Goal: Answer question/provide support: Share knowledge or assist other users

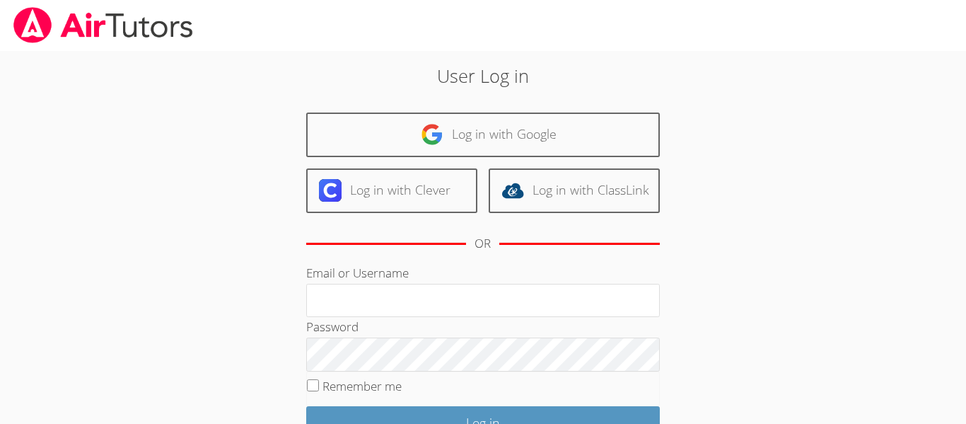
click at [330, 251] on div "OR" at bounding box center [483, 243] width 354 height 39
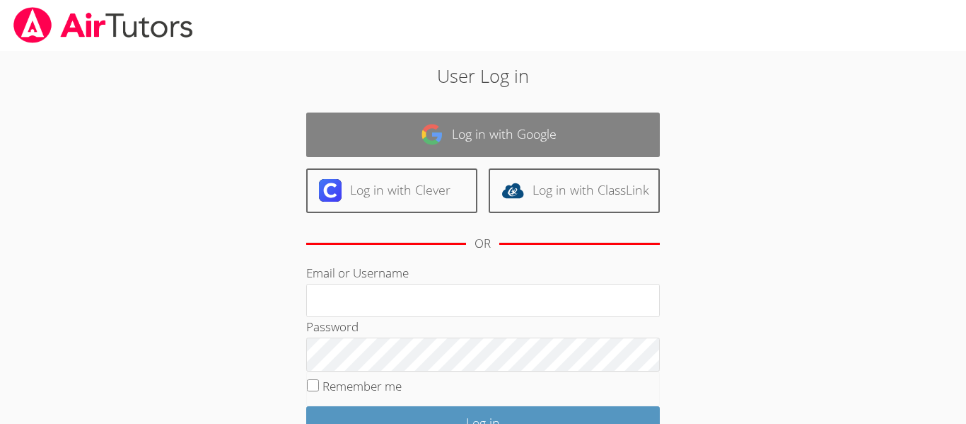
click at [523, 115] on link "Log in with Google" at bounding box center [483, 134] width 354 height 45
click at [596, 125] on link "Log in with Google" at bounding box center [483, 134] width 354 height 45
click at [617, 125] on link "Log in with Google" at bounding box center [483, 134] width 354 height 45
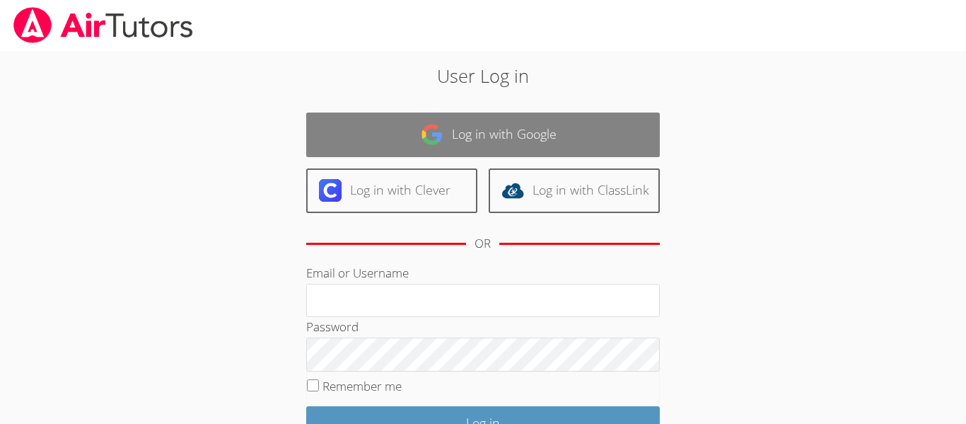
click at [617, 125] on link "Log in with Google" at bounding box center [483, 134] width 354 height 45
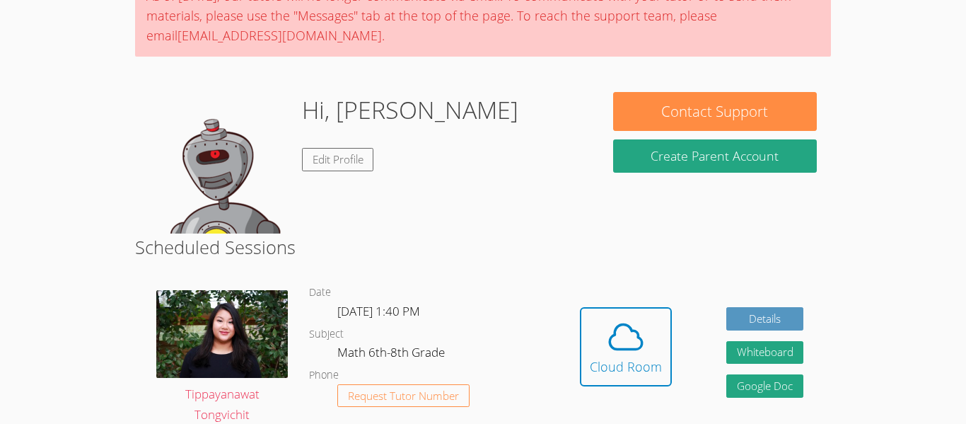
scroll to position [138, 0]
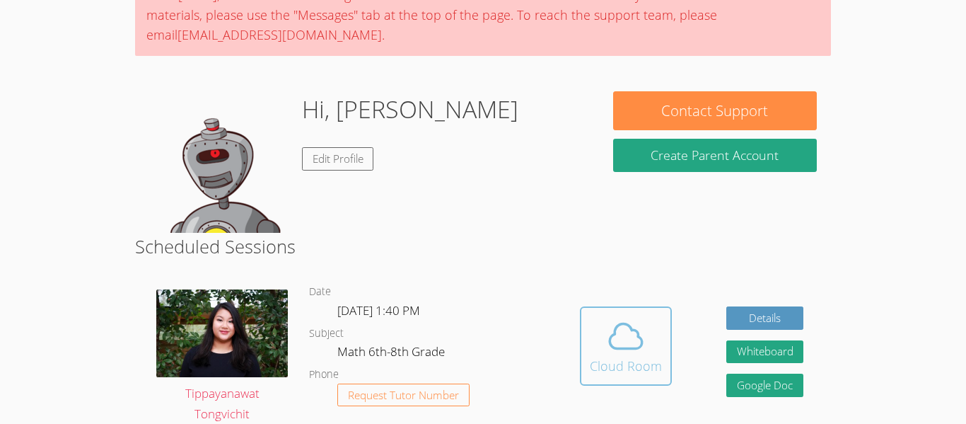
click at [629, 313] on button "Cloud Room" at bounding box center [626, 345] width 92 height 79
click at [639, 329] on icon at bounding box center [626, 336] width 40 height 40
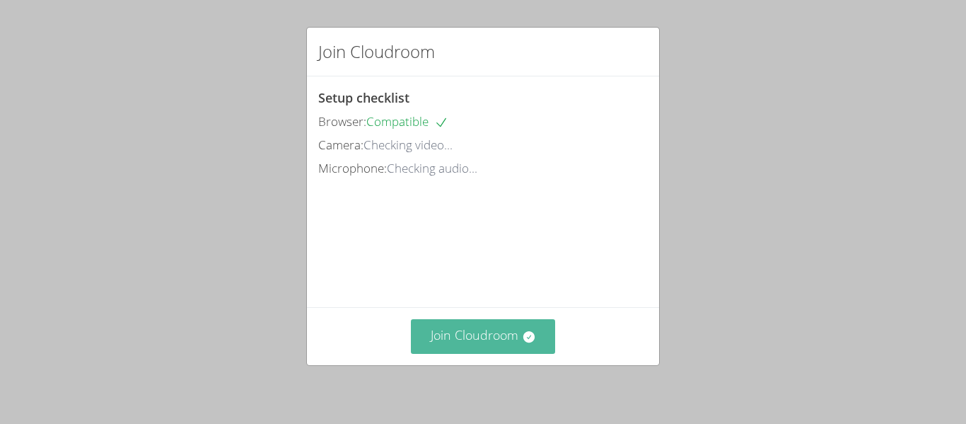
click at [526, 332] on icon at bounding box center [528, 336] width 11 height 11
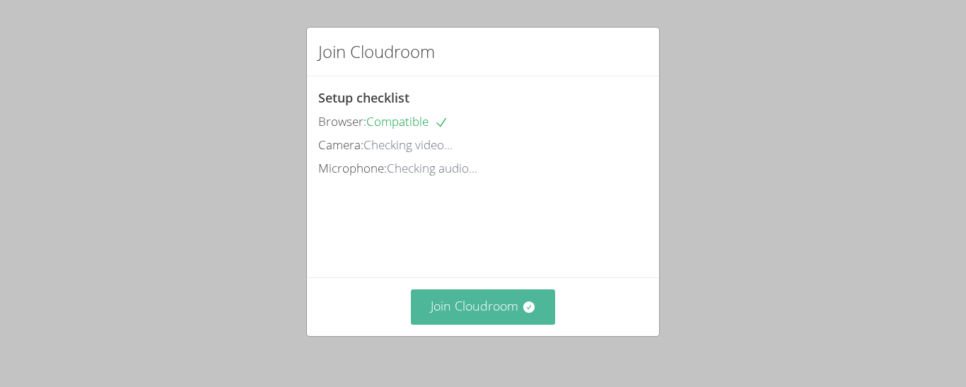
click at [432, 313] on button "Join Cloudroom" at bounding box center [483, 306] width 145 height 35
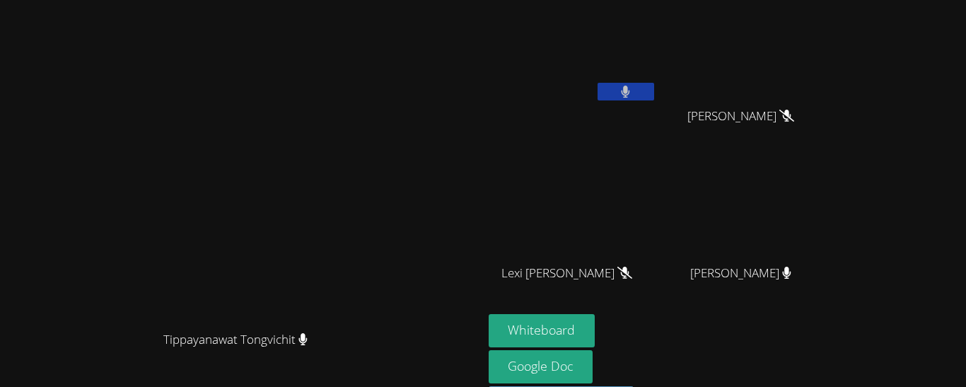
click at [654, 87] on button at bounding box center [626, 92] width 57 height 18
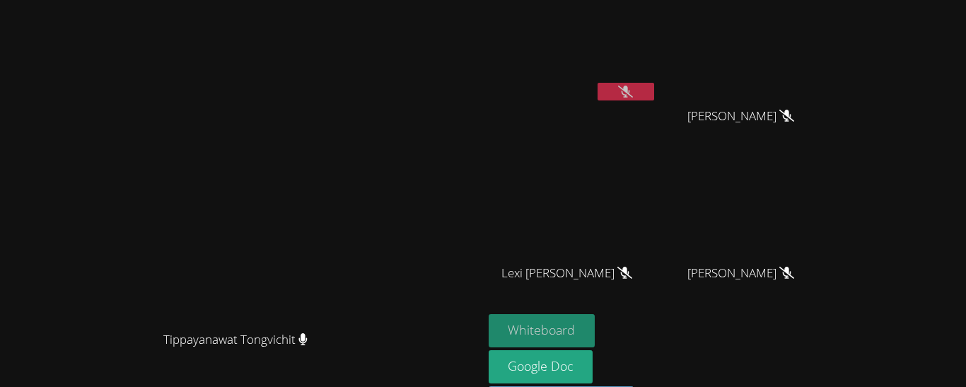
click at [596, 337] on button "Whiteboard" at bounding box center [542, 330] width 107 height 33
click at [654, 88] on button at bounding box center [626, 92] width 57 height 18
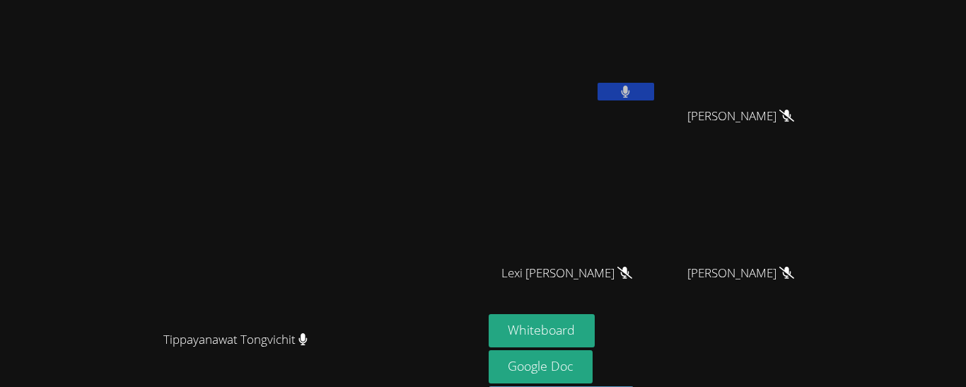
click at [654, 88] on button at bounding box center [626, 92] width 57 height 18
click at [633, 90] on icon at bounding box center [625, 92] width 15 height 12
click at [654, 92] on button at bounding box center [626, 92] width 57 height 18
click at [633, 91] on icon at bounding box center [625, 92] width 15 height 12
click at [654, 88] on button at bounding box center [626, 92] width 57 height 18
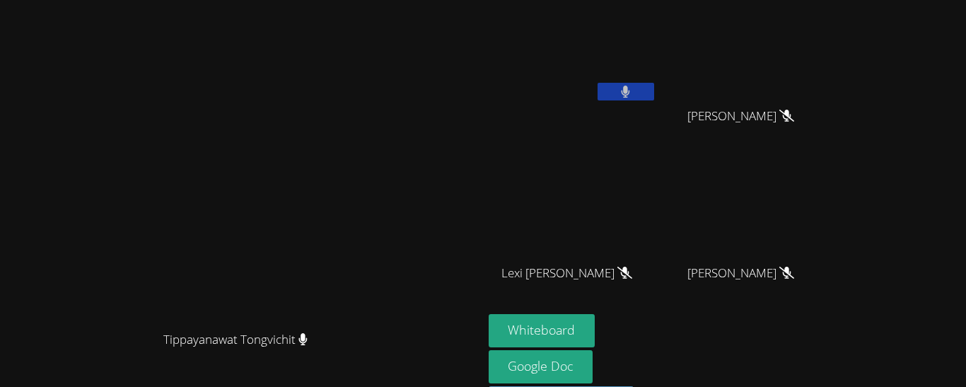
click at [654, 92] on button at bounding box center [626, 92] width 57 height 18
click at [654, 88] on button at bounding box center [626, 92] width 57 height 18
click at [654, 84] on button at bounding box center [626, 92] width 57 height 18
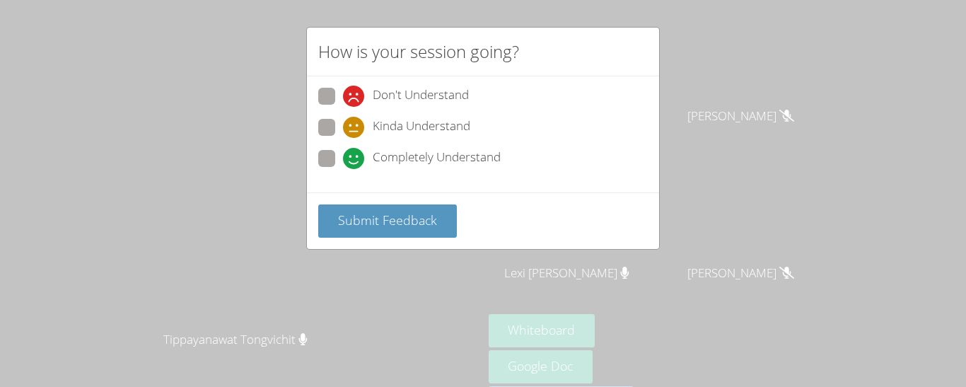
click at [343, 169] on span at bounding box center [343, 169] width 0 height 0
click at [343, 160] on input "Completely Understand" at bounding box center [349, 156] width 12 height 12
radio input "true"
click at [417, 243] on div "Submit Feedback" at bounding box center [483, 220] width 352 height 57
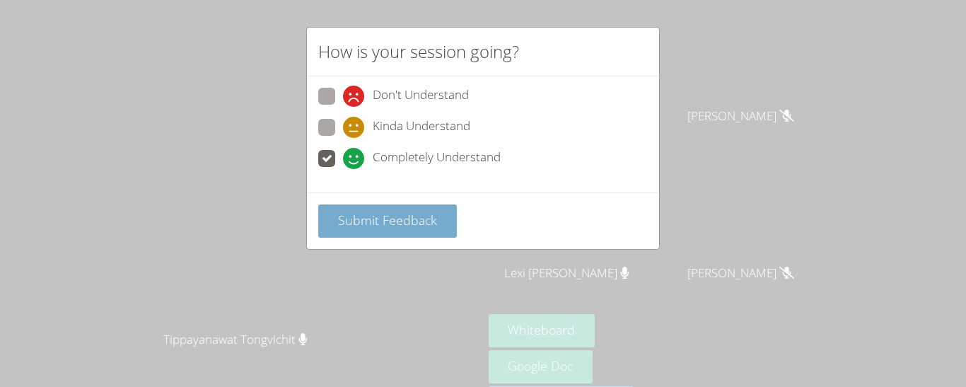
click at [415, 223] on span "Submit Feedback" at bounding box center [387, 220] width 99 height 17
